Goal: Feedback & Contribution: Leave review/rating

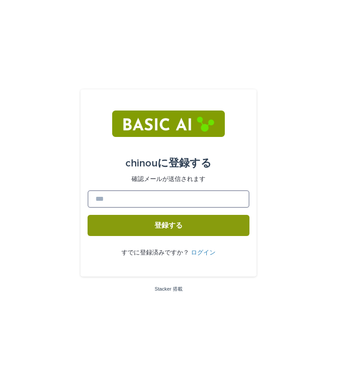
click at [162, 205] on input at bounding box center [169, 199] width 162 height 18
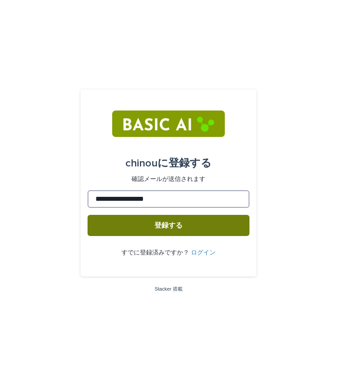
type input "**********"
click at [153, 223] on button "登録する" at bounding box center [169, 225] width 162 height 21
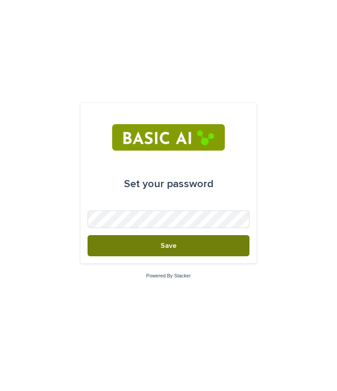
click at [194, 237] on button "Save" at bounding box center [169, 245] width 162 height 21
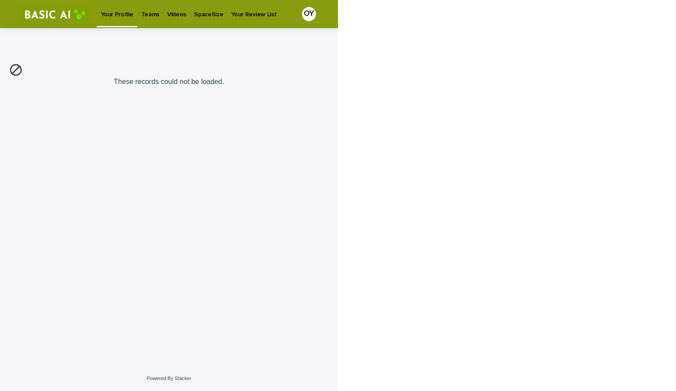
click at [154, 20] on link "Teams" at bounding box center [150, 13] width 26 height 27
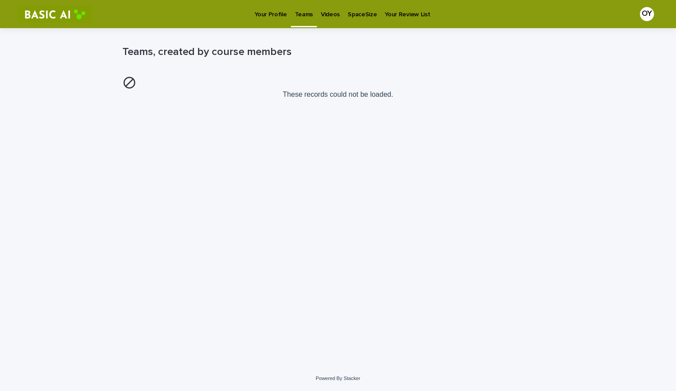
click at [327, 18] on p "Videos" at bounding box center [330, 9] width 19 height 18
click at [291, 106] on div "Loading... Saving… Loading... Saving… Course Videos" at bounding box center [338, 186] width 440 height 316
click at [336, 93] on p "These records could not be loaded." at bounding box center [337, 87] width 431 height 29
drag, startPoint x: 248, startPoint y: 95, endPoint x: 419, endPoint y: 99, distance: 170.7
click at [336, 99] on p "These records could not be loaded." at bounding box center [337, 87] width 431 height 29
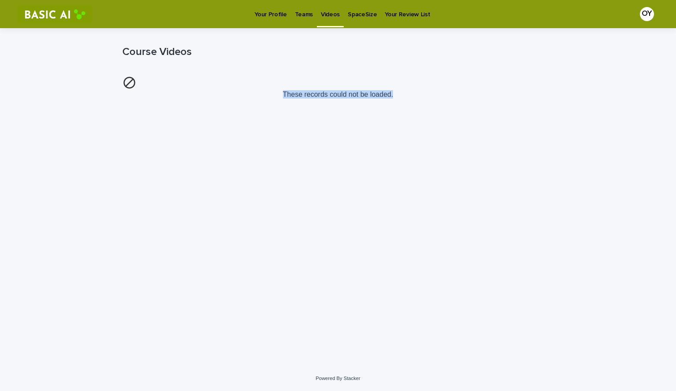
click at [259, 20] on link "Your Profile" at bounding box center [270, 13] width 40 height 27
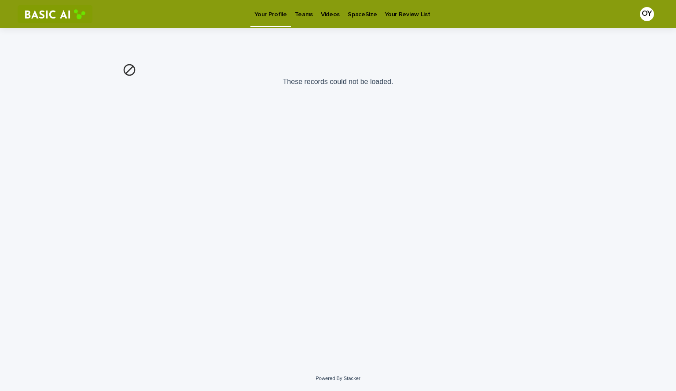
click at [331, 20] on link "Videos" at bounding box center [330, 13] width 27 height 27
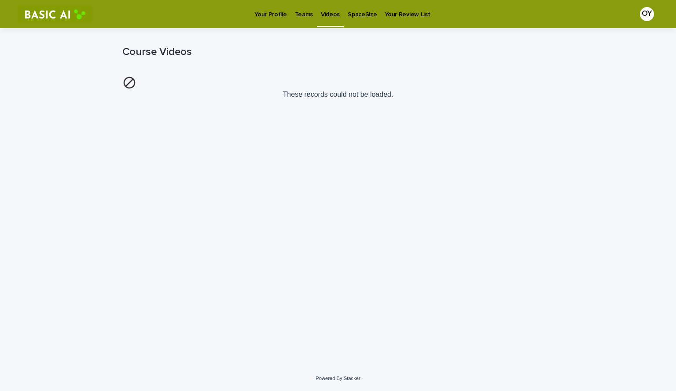
click at [263, 14] on p "Your Profile" at bounding box center [270, 9] width 32 height 18
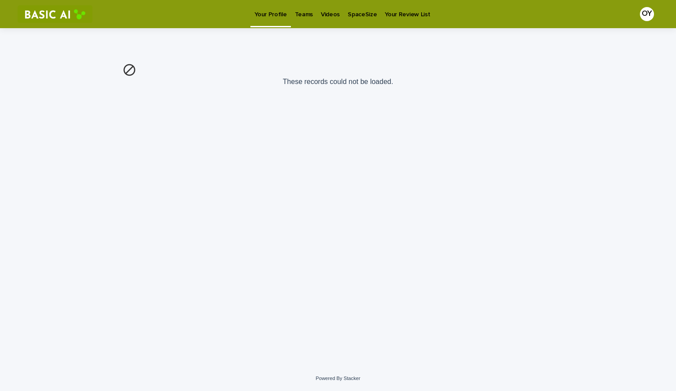
click at [81, 17] on img at bounding box center [55, 14] width 75 height 18
click at [332, 14] on p "Videos" at bounding box center [330, 9] width 19 height 18
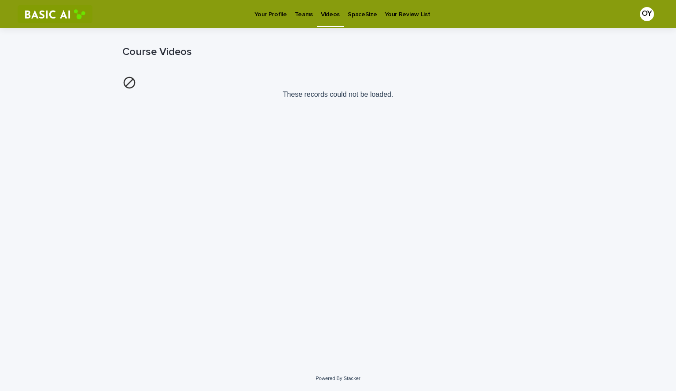
click at [336, 17] on p "SpaceSize" at bounding box center [361, 9] width 29 height 18
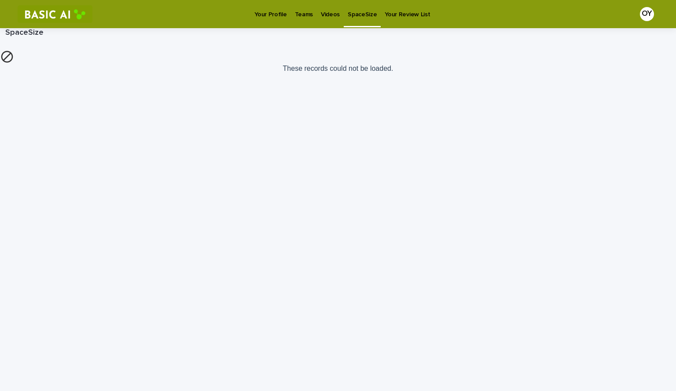
click at [336, 17] on p "Your Review List" at bounding box center [406, 9] width 45 height 18
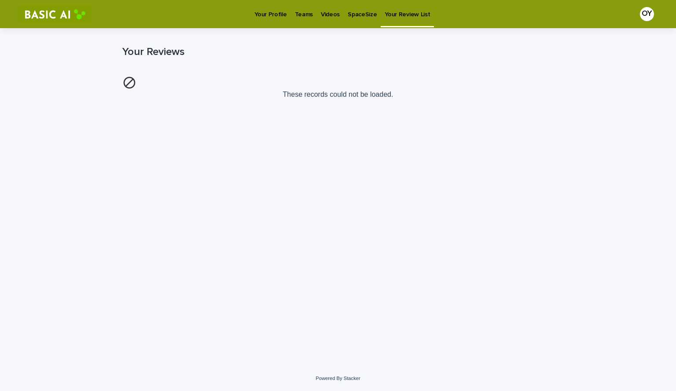
click at [279, 8] on p "Your Profile" at bounding box center [270, 9] width 32 height 18
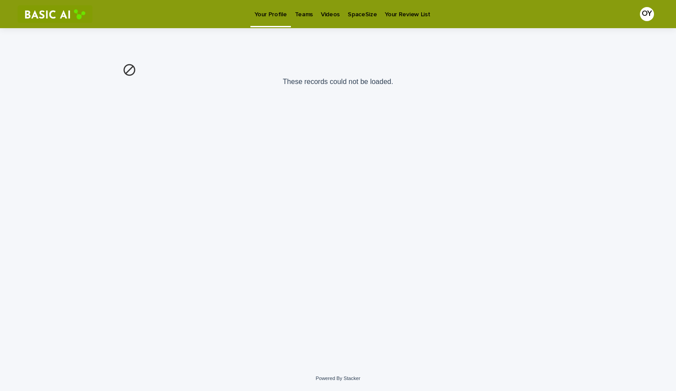
click at [303, 10] on p "Teams" at bounding box center [304, 9] width 18 height 18
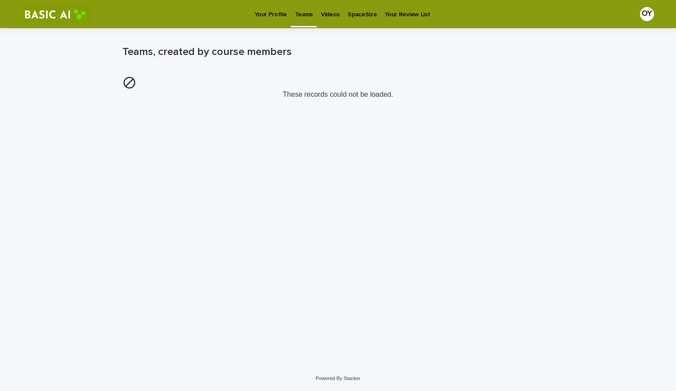
click at [330, 15] on p "Videos" at bounding box center [330, 9] width 19 height 18
click at [55, 20] on img at bounding box center [55, 14] width 75 height 18
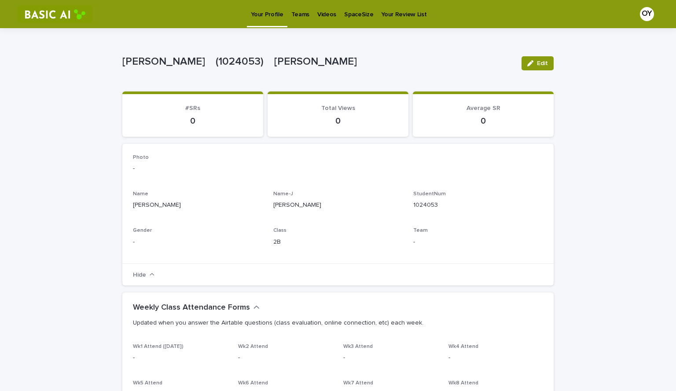
click at [322, 18] on link "Videos" at bounding box center [326, 13] width 27 height 27
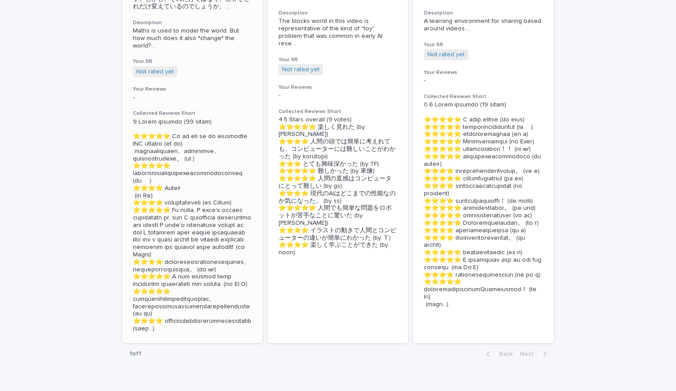
scroll to position [255, 0]
click at [198, 65] on h3 "Your SR" at bounding box center [192, 62] width 119 height 7
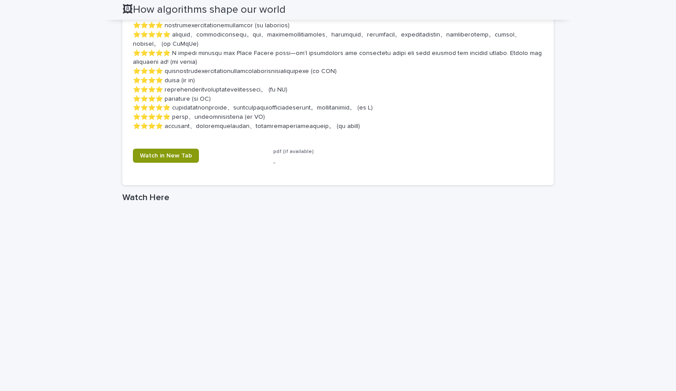
scroll to position [1098, 0]
click at [152, 162] on link "Watch in New Tab" at bounding box center [166, 155] width 66 height 14
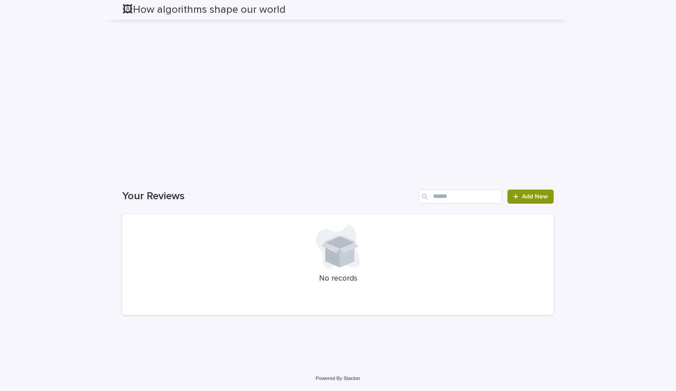
scroll to position [1465, 0]
click at [336, 267] on div at bounding box center [338, 247] width 410 height 44
click at [336, 197] on span "Add New" at bounding box center [535, 197] width 26 height 6
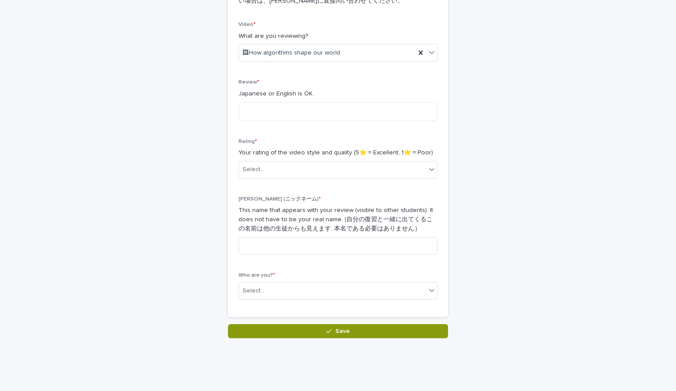
scroll to position [136, 0]
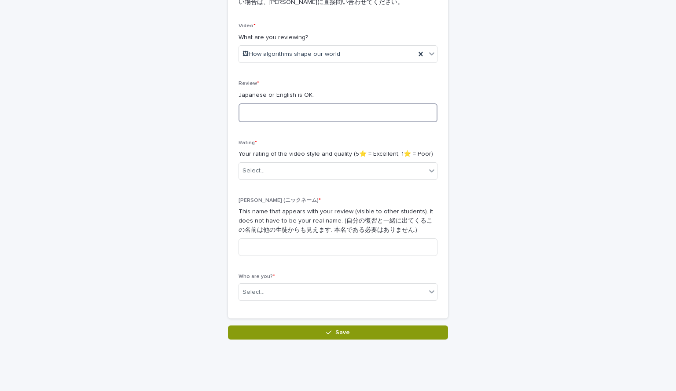
click at [332, 116] on textarea at bounding box center [337, 112] width 199 height 19
click at [319, 168] on div "Select..." at bounding box center [332, 171] width 187 height 15
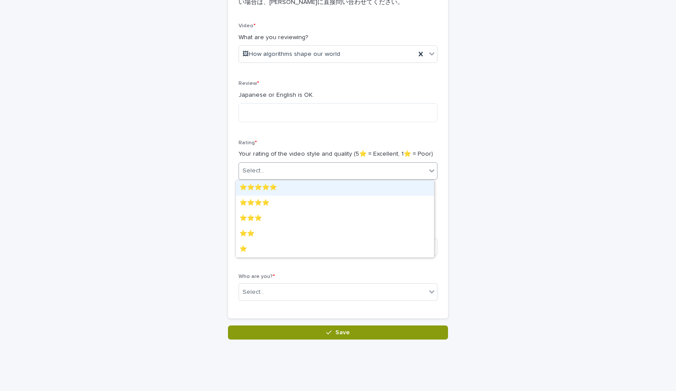
click at [309, 183] on div "⭐️⭐️⭐️⭐️⭐️" at bounding box center [335, 187] width 198 height 15
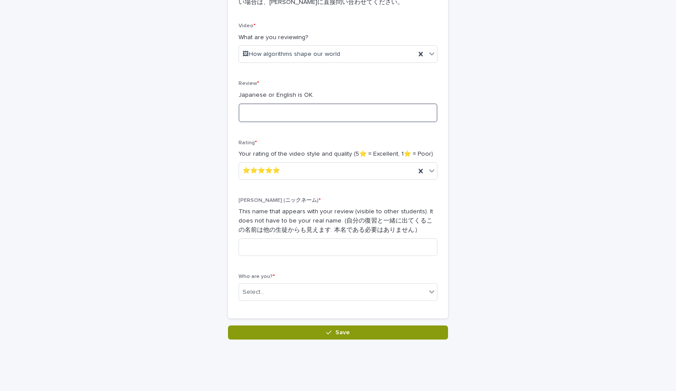
click at [336, 114] on textarea at bounding box center [337, 112] width 199 height 19
type textarea "*"
type textarea "*******"
click at [292, 254] on input at bounding box center [337, 247] width 199 height 18
type input "*"
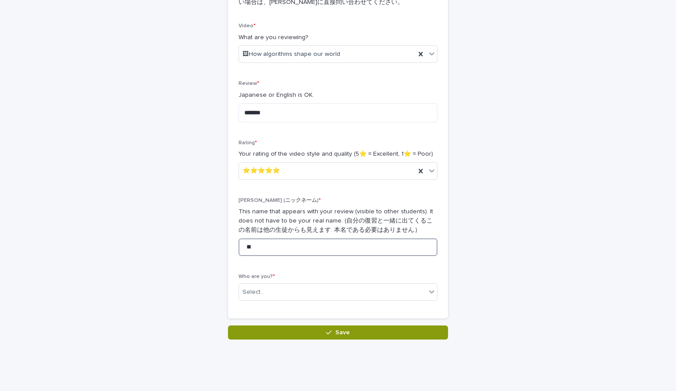
type input "*"
type input "**"
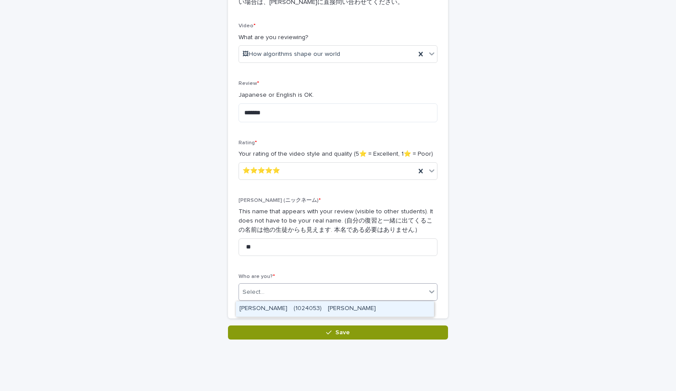
click at [297, 296] on div "Select..." at bounding box center [332, 292] width 187 height 15
click at [292, 312] on div "OKAMOTO Yuto　(1024053)　岡本　悠人" at bounding box center [335, 308] width 198 height 15
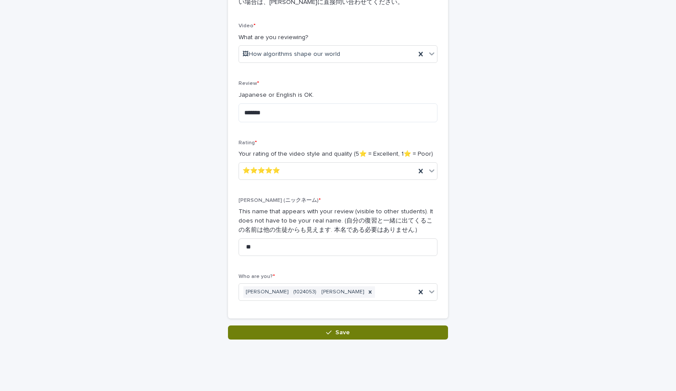
click at [301, 327] on button "Save" at bounding box center [338, 332] width 220 height 14
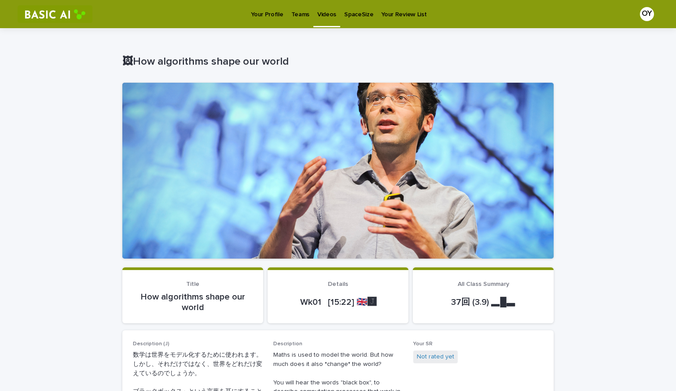
click at [328, 11] on p "Videos" at bounding box center [326, 9] width 19 height 18
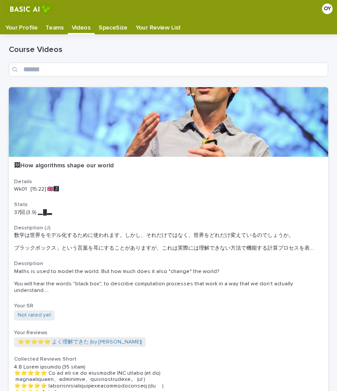
click at [84, 29] on p "Videos" at bounding box center [81, 25] width 19 height 14
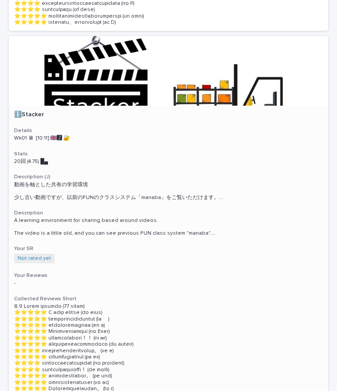
scroll to position [779, 0]
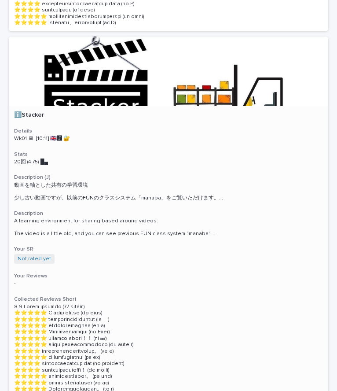
click at [167, 135] on p "Wk01 🖥 [10:11] 🇬🇧🅹️ 🔐" at bounding box center [168, 138] width 309 height 6
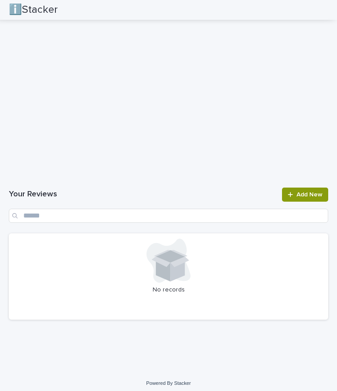
scroll to position [1290, 0]
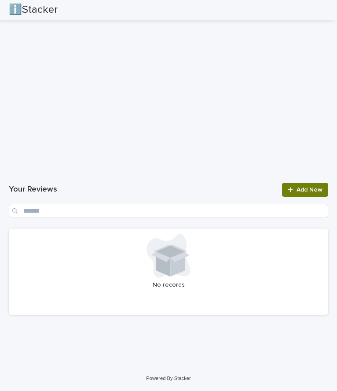
click at [286, 194] on link "Add New" at bounding box center [305, 190] width 46 height 14
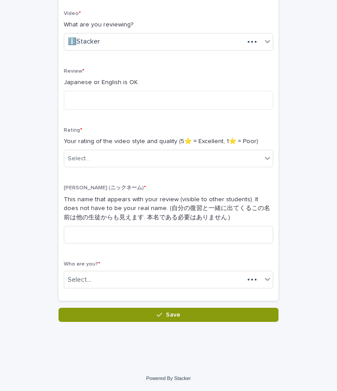
scroll to position [136, 0]
click at [165, 106] on textarea at bounding box center [168, 100] width 209 height 19
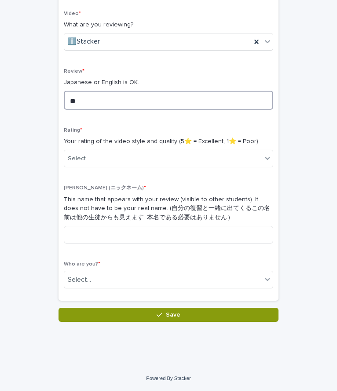
type textarea "*"
type textarea "**********"
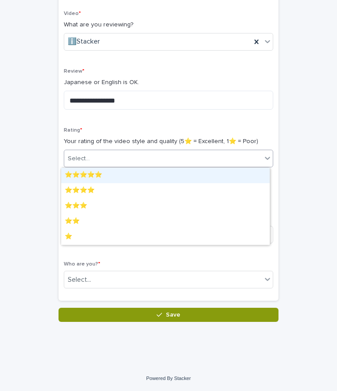
click at [135, 162] on div "Select..." at bounding box center [162, 158] width 197 height 15
click at [133, 167] on div "⭐️⭐️⭐️⭐️⭐️ ⭐️⭐️⭐️⭐️ ⭐️⭐️⭐️ ⭐️⭐️ ⭐️" at bounding box center [165, 206] width 209 height 78
click at [128, 172] on div "⭐️⭐️⭐️⭐️⭐️" at bounding box center [165, 175] width 208 height 15
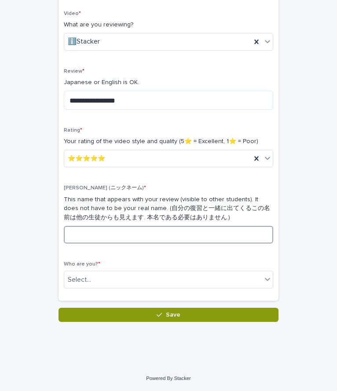
click at [121, 235] on input at bounding box center [168, 235] width 209 height 18
type input "**"
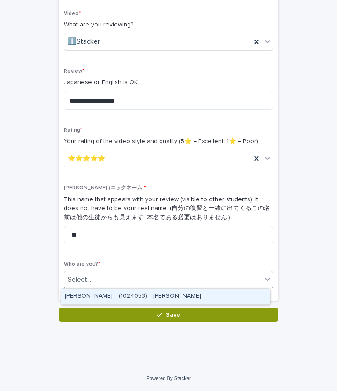
click at [95, 278] on div "Select..." at bounding box center [162, 279] width 197 height 15
click at [88, 292] on div "OKAMOTO Yuto　(1024053)　岡本　悠人" at bounding box center [165, 296] width 208 height 15
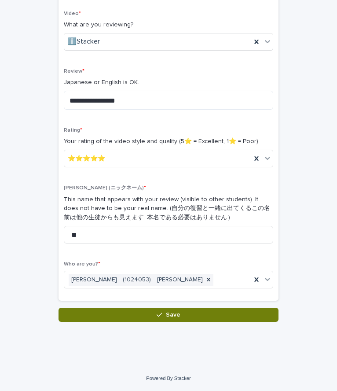
click at [102, 311] on button "Save" at bounding box center [168, 314] width 220 height 14
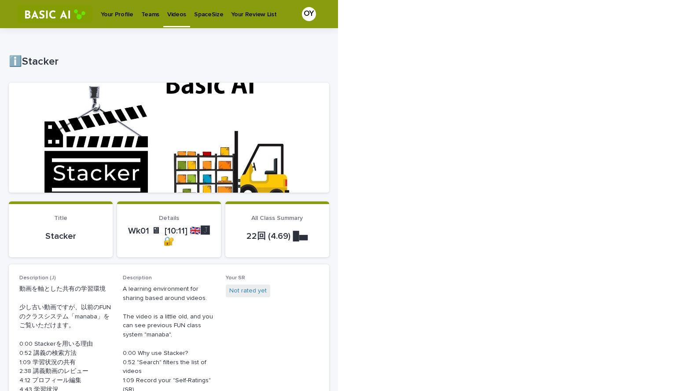
click at [175, 25] on link "Videos" at bounding box center [176, 13] width 27 height 26
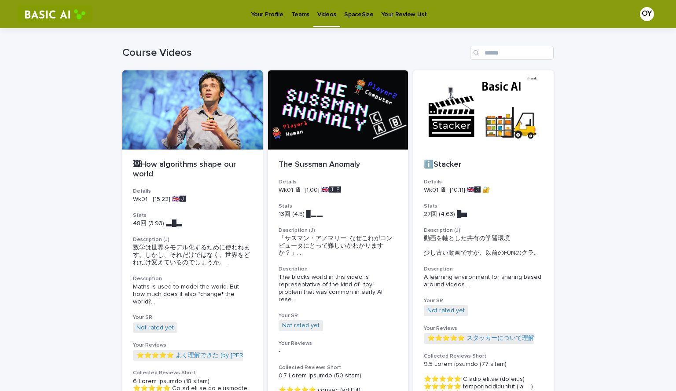
click at [308, 8] on div "Teams" at bounding box center [300, 9] width 26 height 18
